Goal: Find specific page/section: Find specific page/section

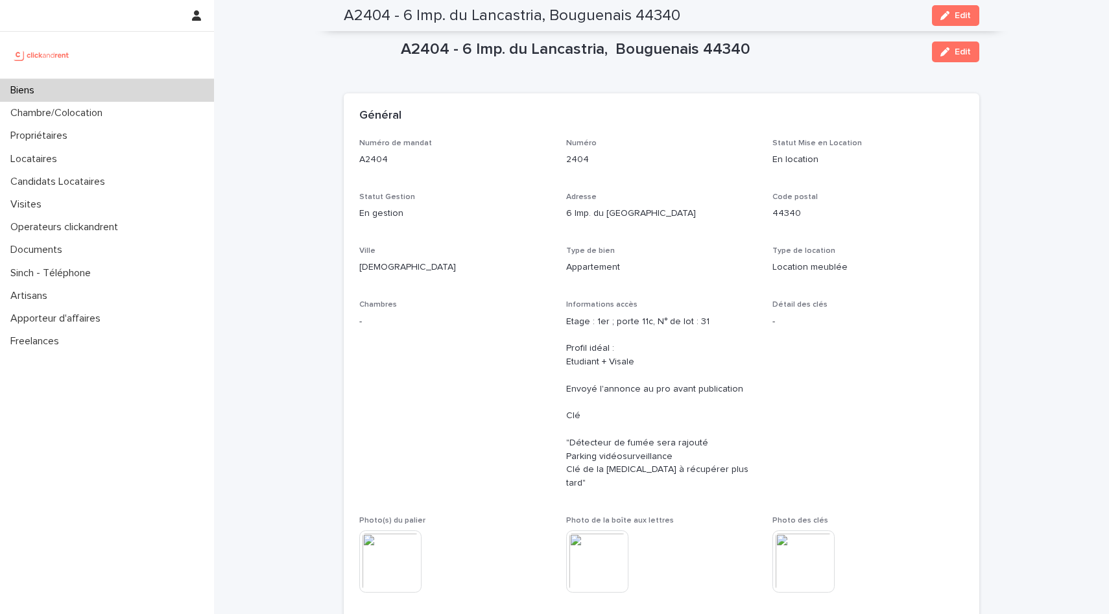
scroll to position [3289, 0]
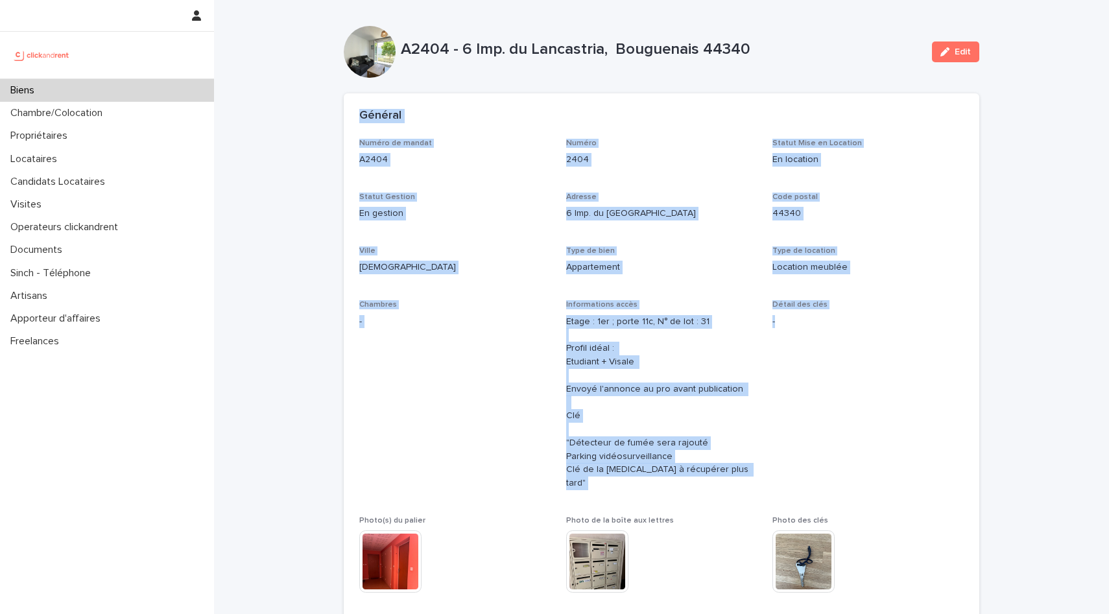
drag, startPoint x: 353, startPoint y: 119, endPoint x: 833, endPoint y: 462, distance: 589.6
click at [833, 462] on section "Général Numéro de mandat A2404 Numéro 2404 Statut Mise en Location En location …" at bounding box center [662, 384] width 636 height 582
click at [833, 462] on span "Détail des clés -" at bounding box center [867, 400] width 191 height 200
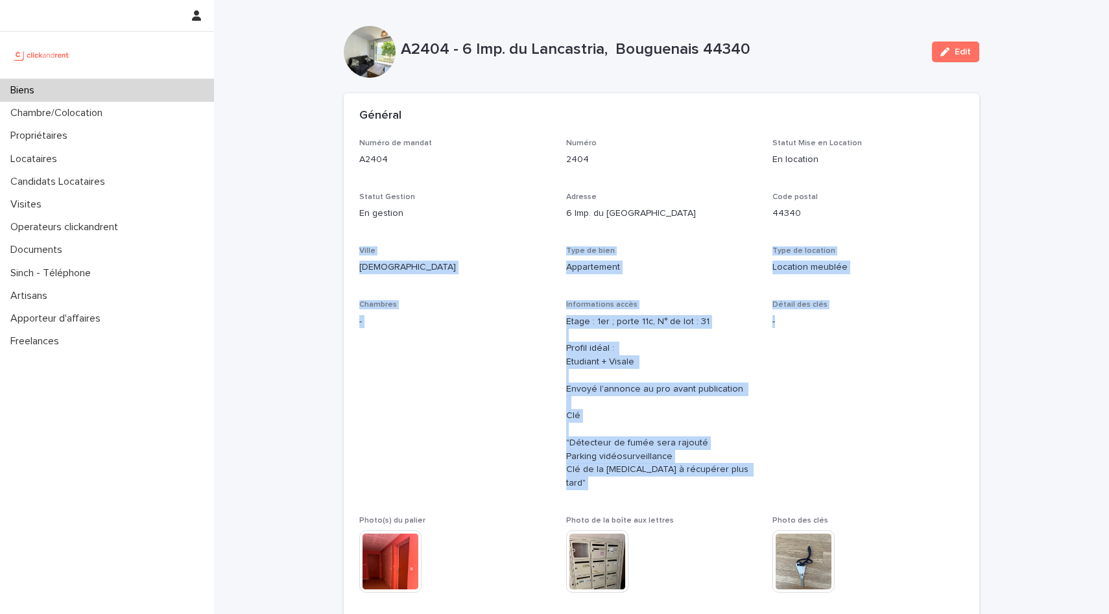
drag, startPoint x: 777, startPoint y: 466, endPoint x: 344, endPoint y: 78, distance: 581.4
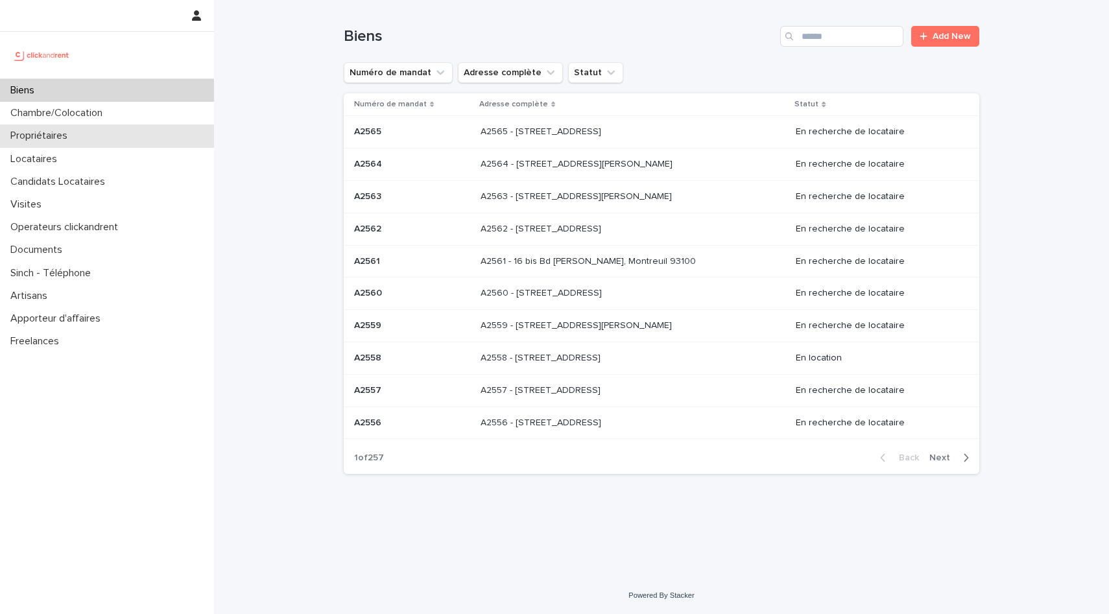
click at [95, 146] on div "Propriétaires" at bounding box center [107, 136] width 214 height 23
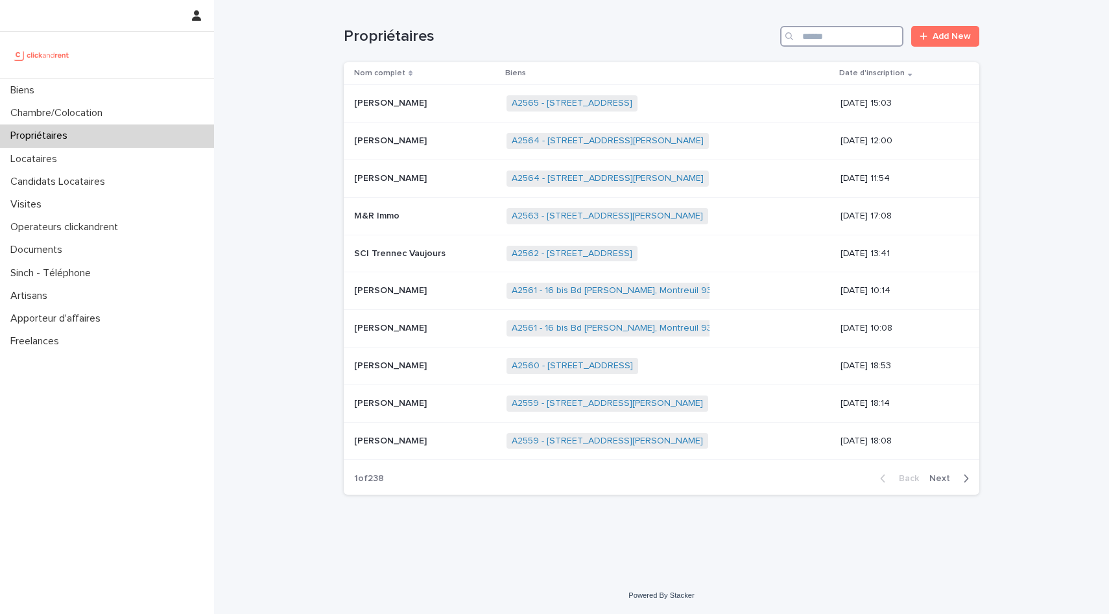
click at [827, 30] on input "Search" at bounding box center [841, 36] width 123 height 21
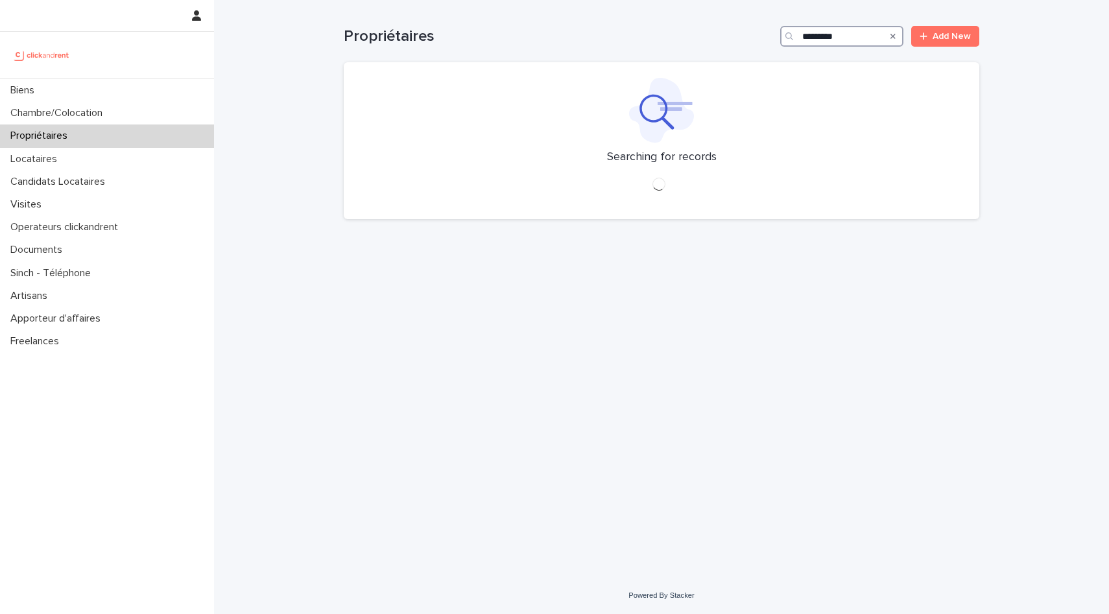
type input "*********"
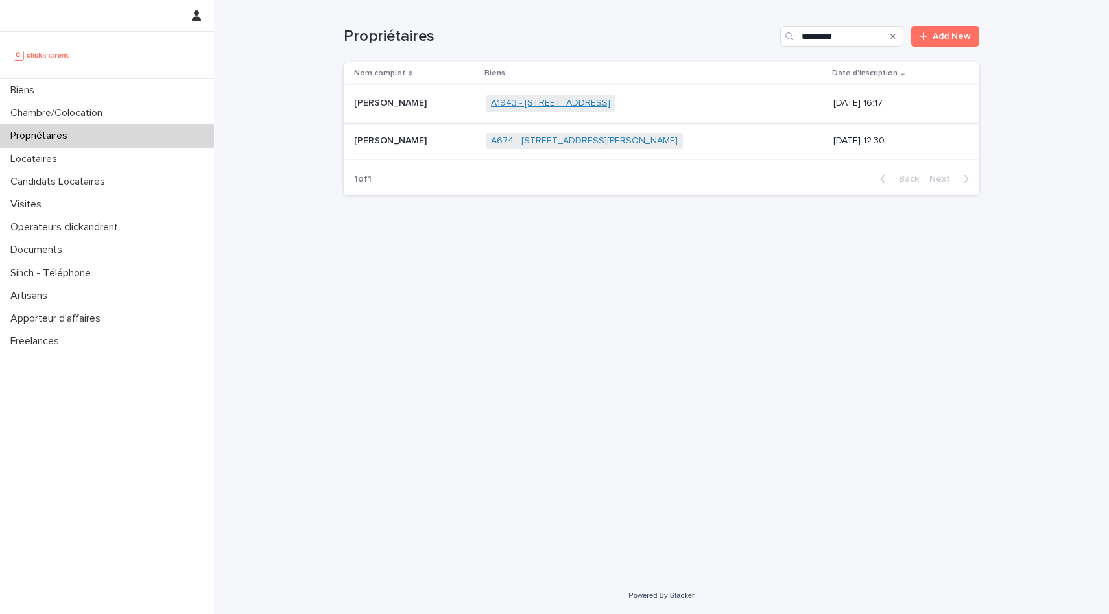
click at [610, 101] on link "A1943 - 5 Square des Tilleuls, Noisy le Sec 93130" at bounding box center [550, 103] width 119 height 11
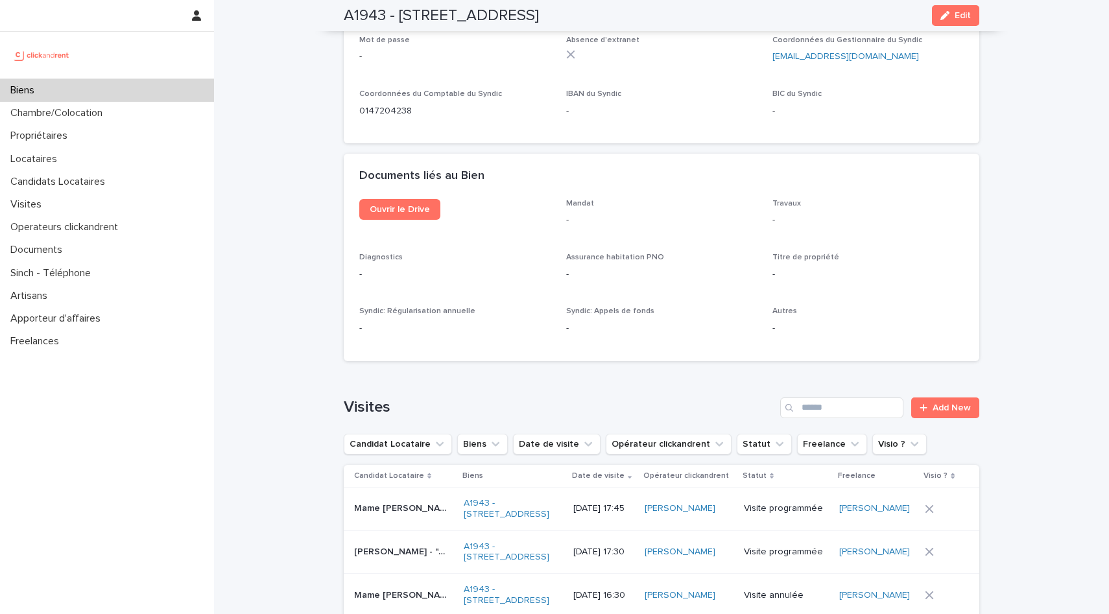
scroll to position [4733, 0]
